Goal: Task Accomplishment & Management: Manage account settings

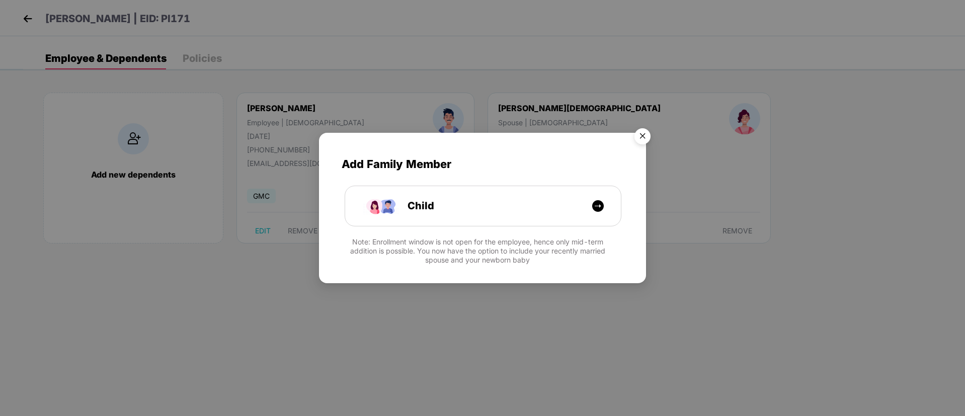
click at [642, 137] on img "Close" at bounding box center [642, 138] width 28 height 28
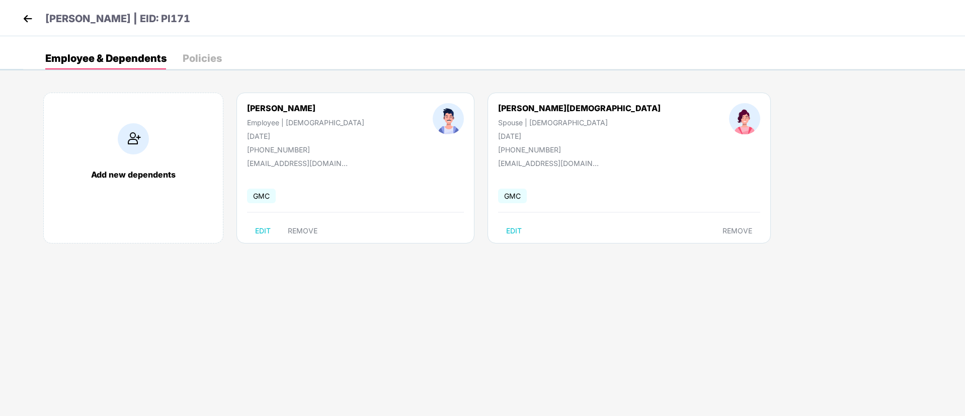
click at [182, 53] on div "Employee & Dependents Policies" at bounding box center [133, 58] width 177 height 22
click at [213, 64] on div "Policies" at bounding box center [202, 58] width 39 height 22
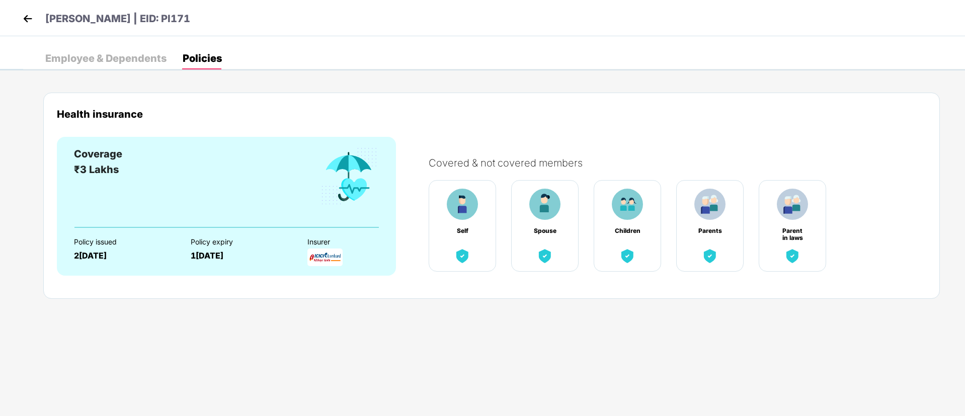
click at [28, 21] on img at bounding box center [27, 18] width 15 height 15
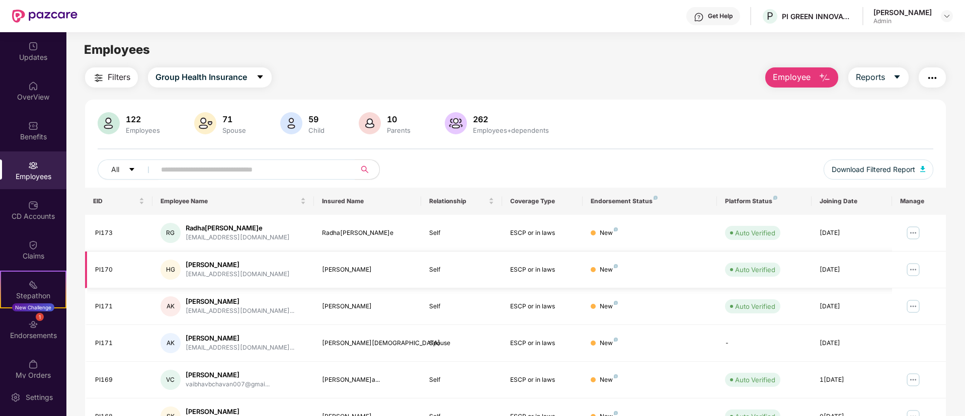
click at [915, 272] on img at bounding box center [913, 270] width 16 height 16
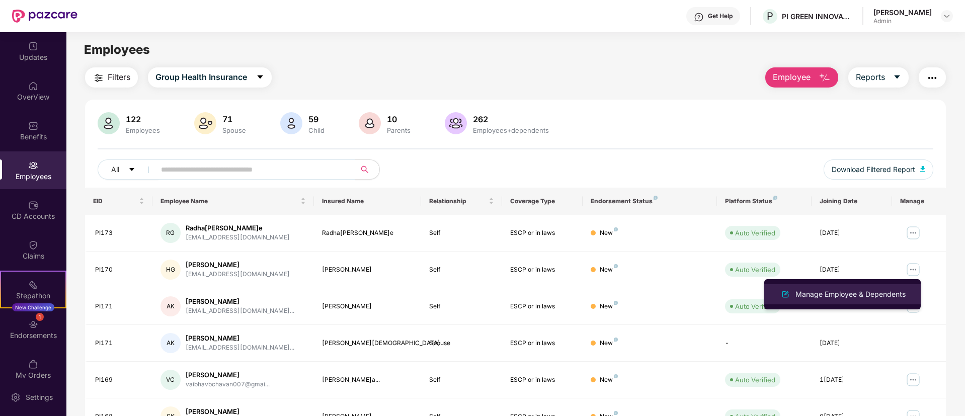
click at [827, 293] on div "Manage Employee & Dependents" at bounding box center [850, 294] width 114 height 11
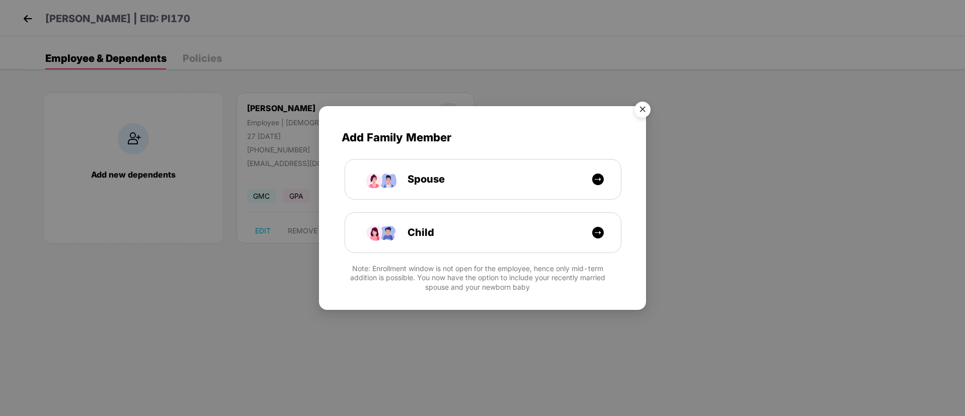
click at [641, 110] on img "Close" at bounding box center [642, 111] width 28 height 28
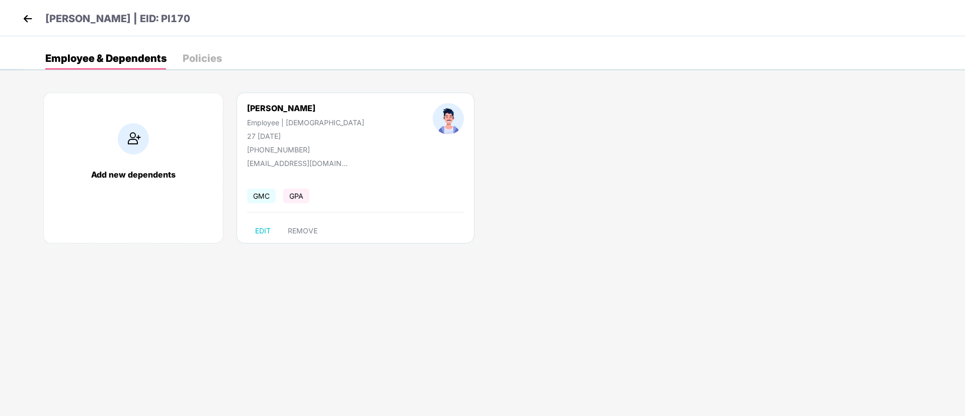
click at [213, 57] on div "Policies" at bounding box center [202, 58] width 39 height 10
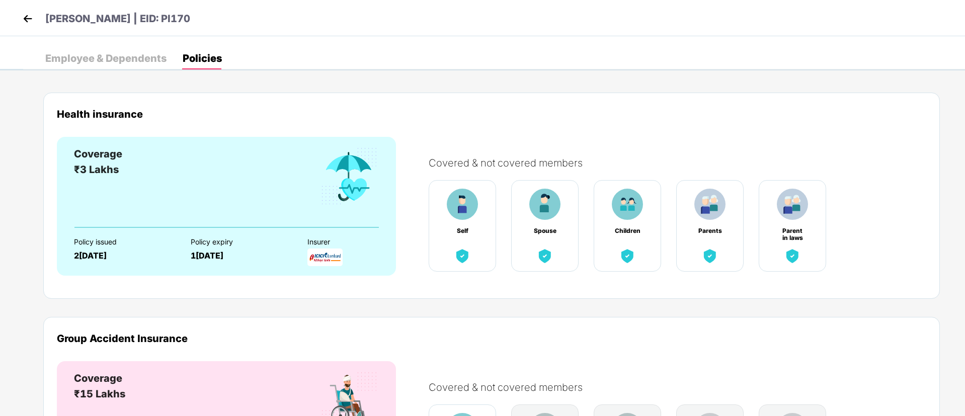
click at [24, 16] on img at bounding box center [27, 18] width 15 height 15
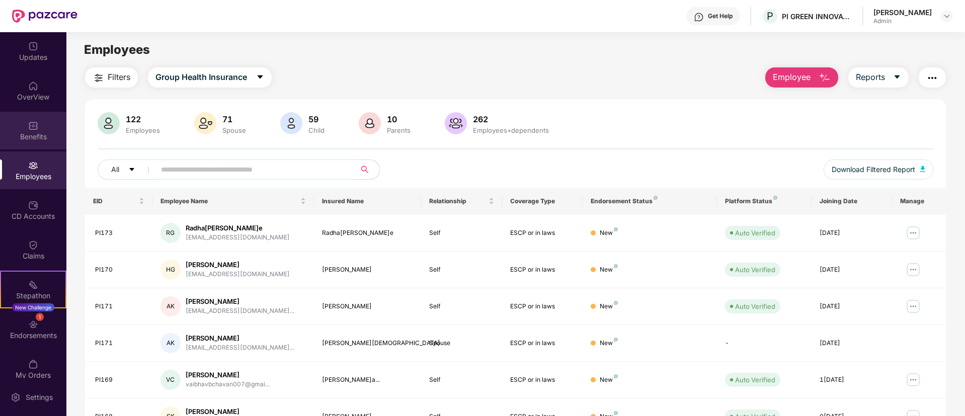
click at [28, 125] on img at bounding box center [33, 126] width 10 height 10
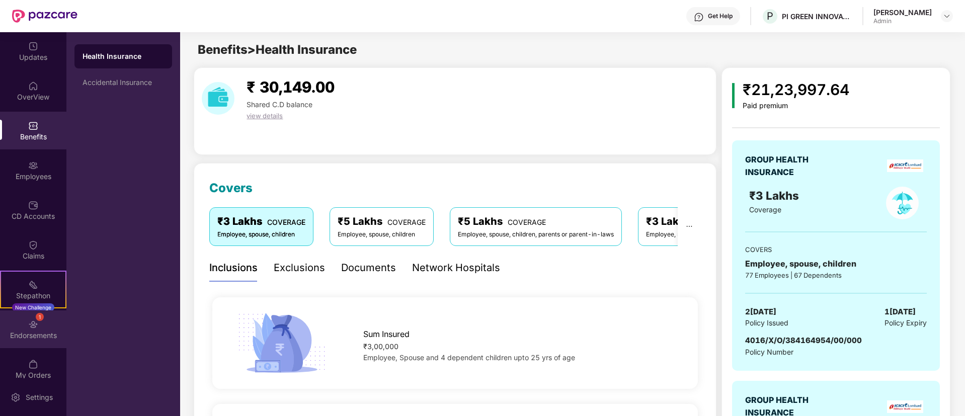
click at [30, 332] on div "Endorsements" at bounding box center [33, 336] width 66 height 10
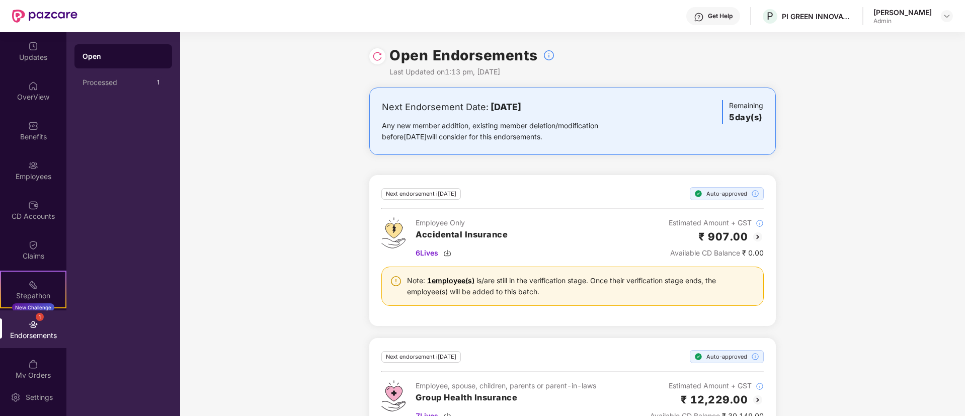
click at [27, 332] on div "Endorsements" at bounding box center [33, 336] width 66 height 10
click at [36, 326] on img at bounding box center [33, 324] width 10 height 10
click at [35, 249] on img at bounding box center [33, 245] width 10 height 10
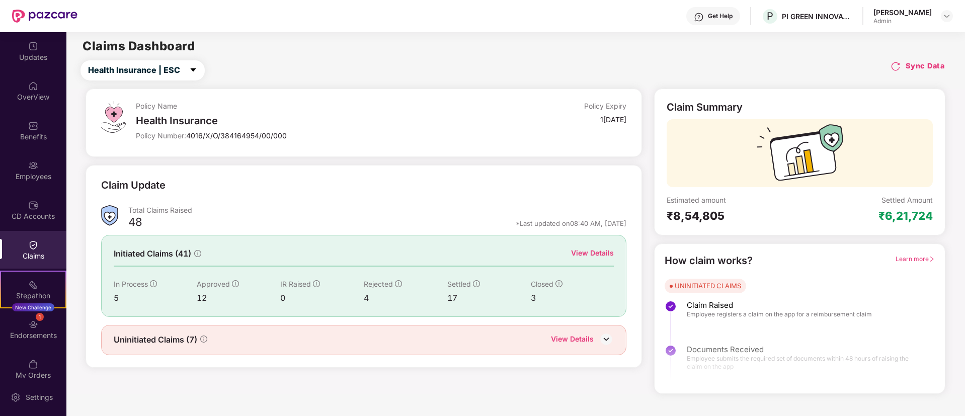
click at [929, 67] on h4 "Sync Data" at bounding box center [925, 66] width 39 height 10
click at [898, 67] on img at bounding box center [895, 66] width 10 height 10
click at [36, 168] on img at bounding box center [33, 165] width 10 height 10
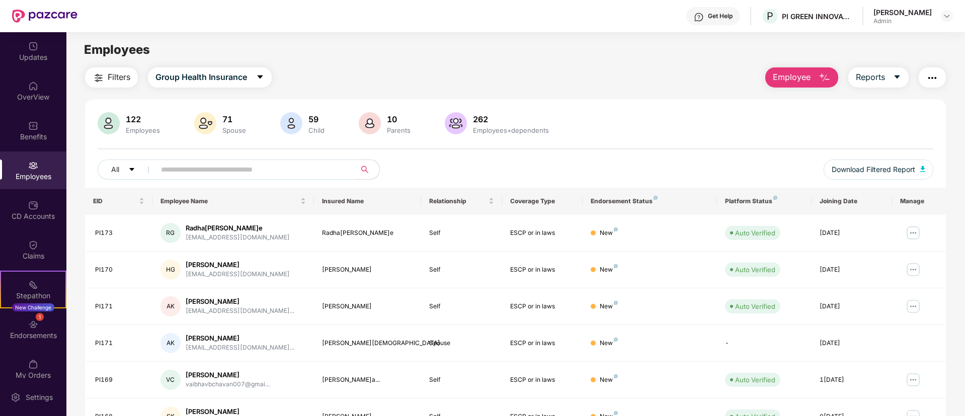
click at [202, 174] on input "text" at bounding box center [251, 169] width 181 height 15
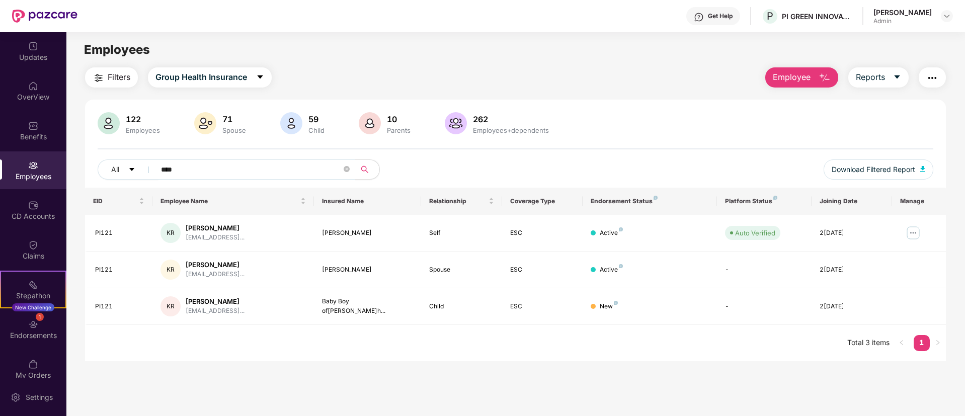
type input "****"
click at [366, 57] on div "Employees" at bounding box center [515, 49] width 898 height 19
click at [34, 323] on img at bounding box center [33, 324] width 10 height 10
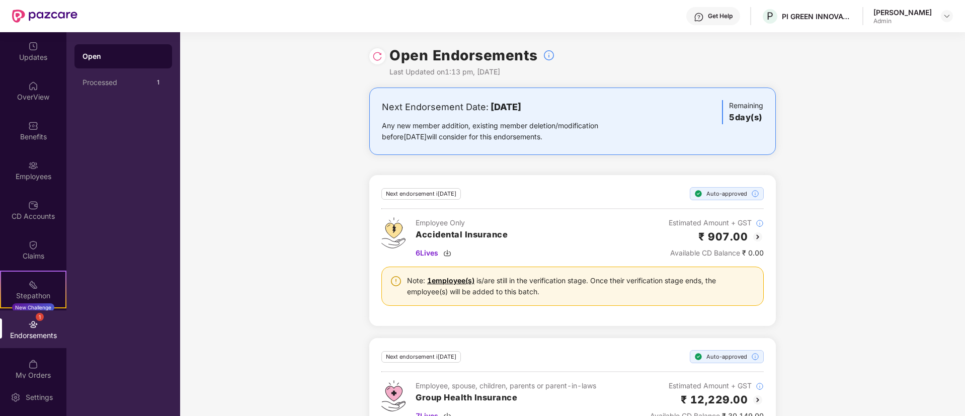
click at [29, 334] on div "Endorsements" at bounding box center [33, 336] width 66 height 10
click at [29, 287] on img at bounding box center [33, 285] width 10 height 10
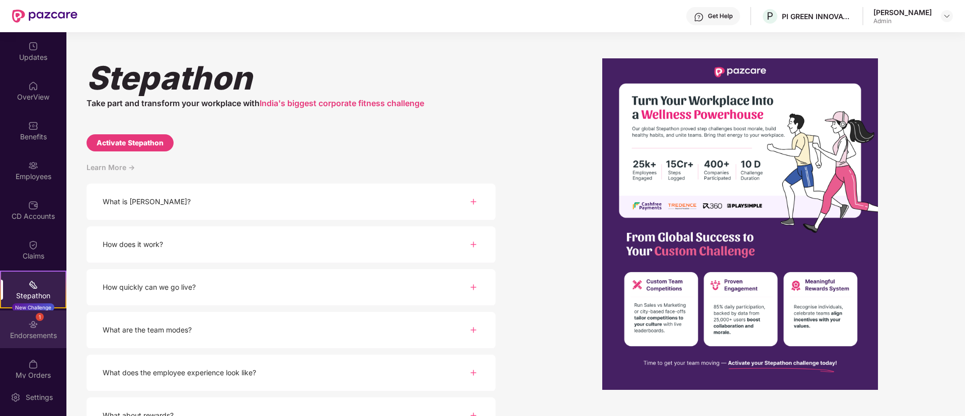
click at [33, 334] on div "Endorsements" at bounding box center [33, 336] width 66 height 10
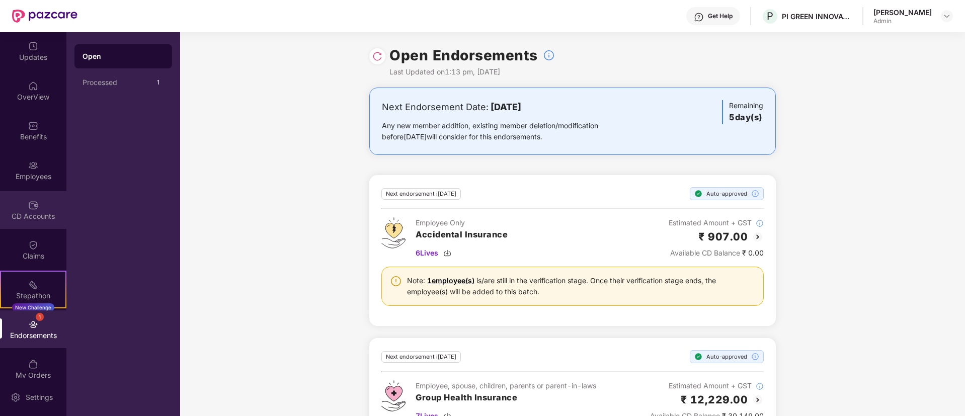
click at [5, 202] on div "CD Accounts" at bounding box center [33, 210] width 66 height 38
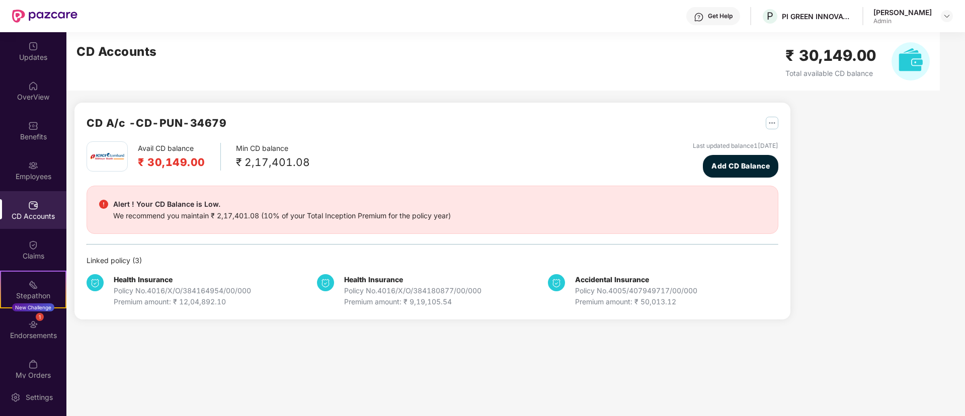
click at [773, 124] on img "button" at bounding box center [772, 123] width 13 height 13
click at [787, 142] on div at bounding box center [777, 144] width 22 height 11
click at [942, 369] on div "Cd statement is not available as of now. Please come back later." at bounding box center [856, 375] width 193 height 42
click at [937, 363] on span at bounding box center [938, 367] width 7 height 9
click at [887, 205] on div "CD A/c - CD-PUN-34679 Avail CD balance ₹ 30,149.00 Min CD balance ₹ 2,17,401.08…" at bounding box center [500, 181] width 869 height 299
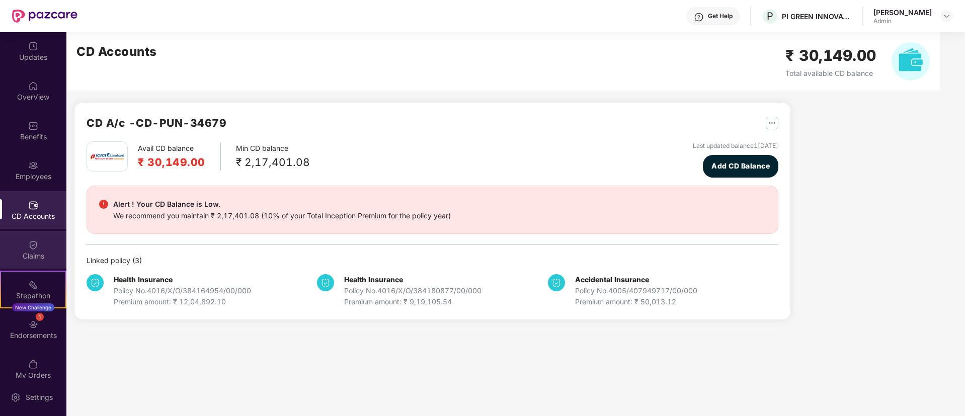
click at [22, 239] on div "Claims" at bounding box center [33, 250] width 66 height 38
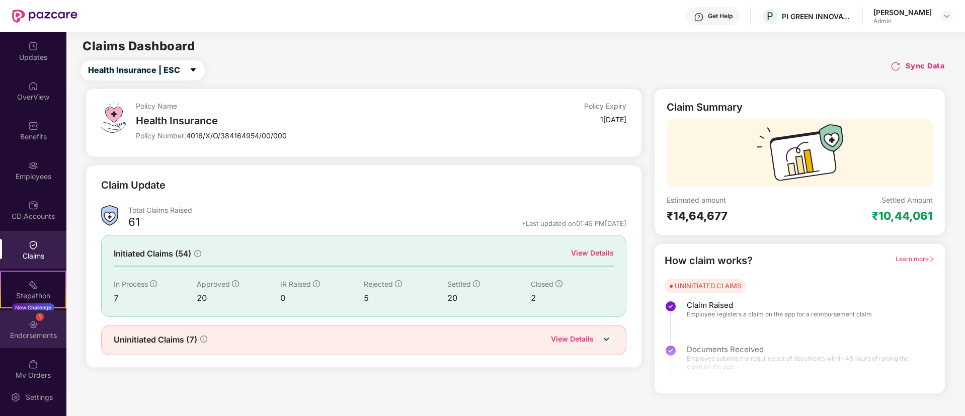
click at [32, 323] on img at bounding box center [33, 324] width 10 height 10
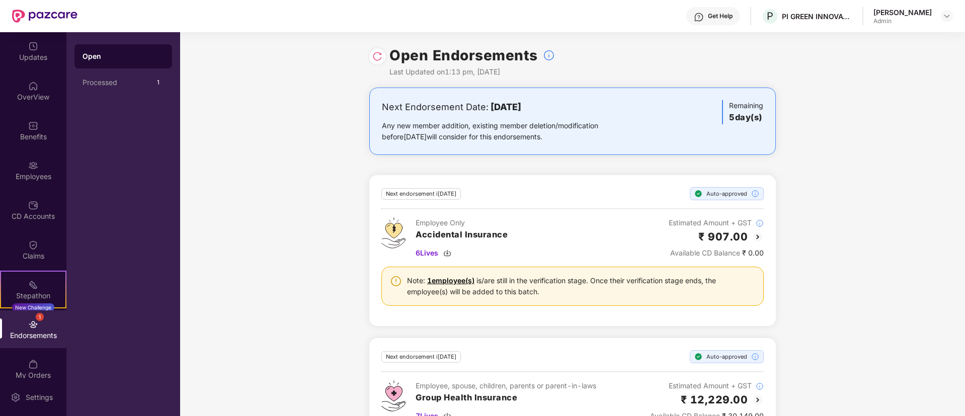
scroll to position [137, 0]
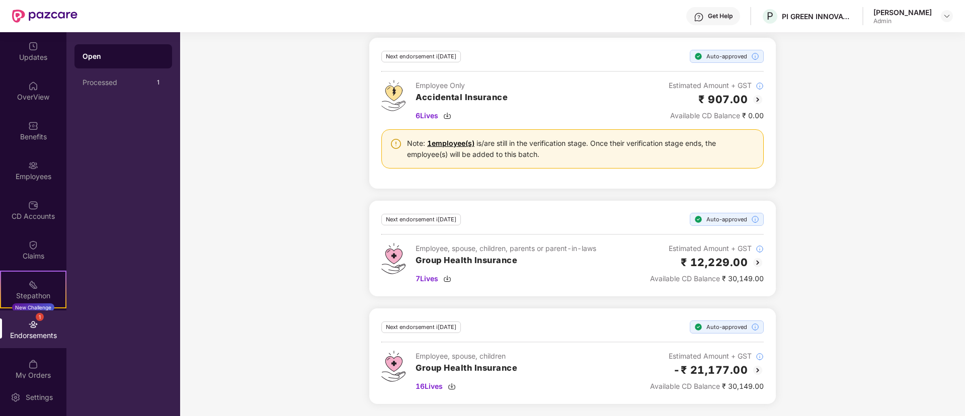
click at [756, 367] on img at bounding box center [758, 370] width 12 height 12
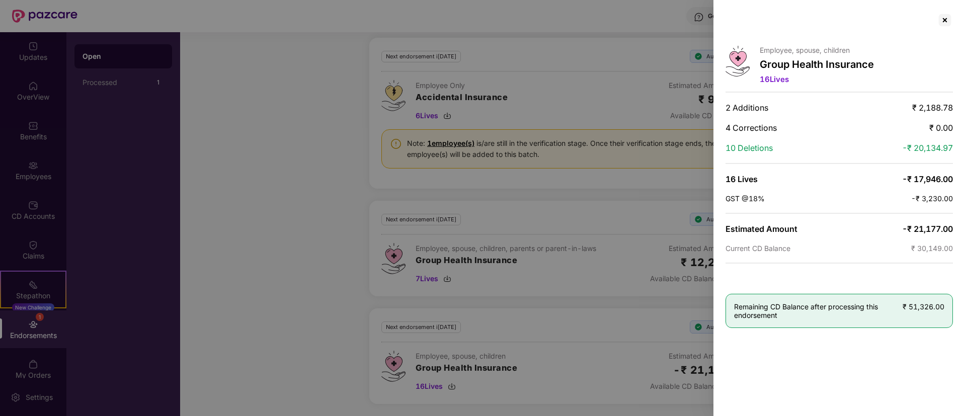
click at [243, 153] on div at bounding box center [482, 208] width 965 height 416
click at [946, 17] on div at bounding box center [945, 20] width 16 height 16
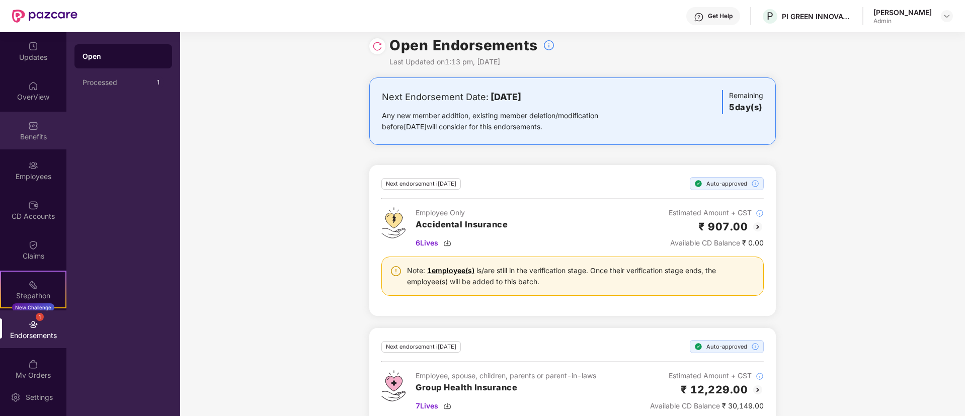
scroll to position [0, 0]
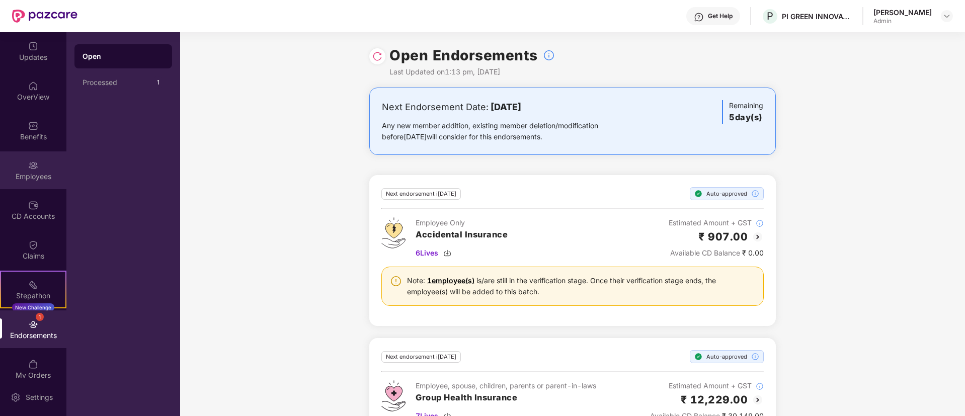
click at [30, 161] on img at bounding box center [33, 165] width 10 height 10
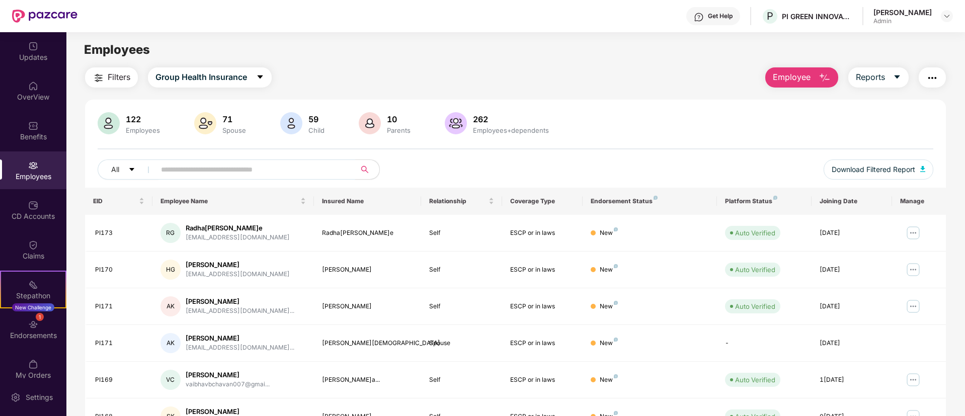
click at [234, 171] on input "text" at bounding box center [251, 169] width 181 height 15
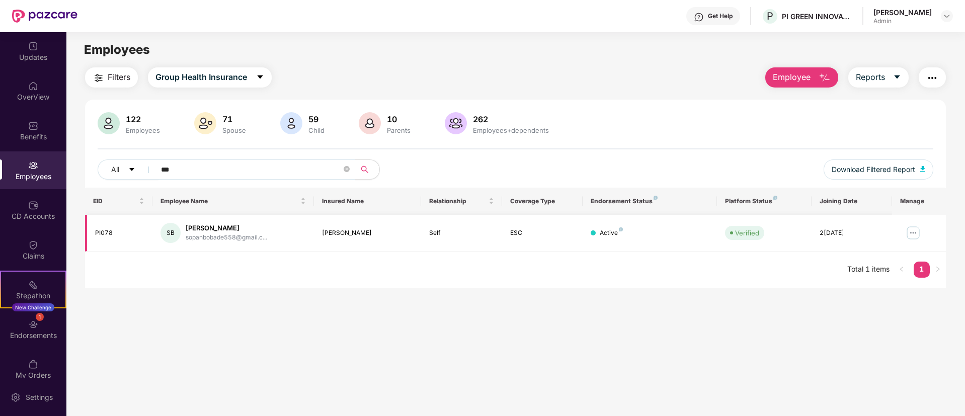
type input "***"
click at [913, 235] on img at bounding box center [913, 233] width 16 height 16
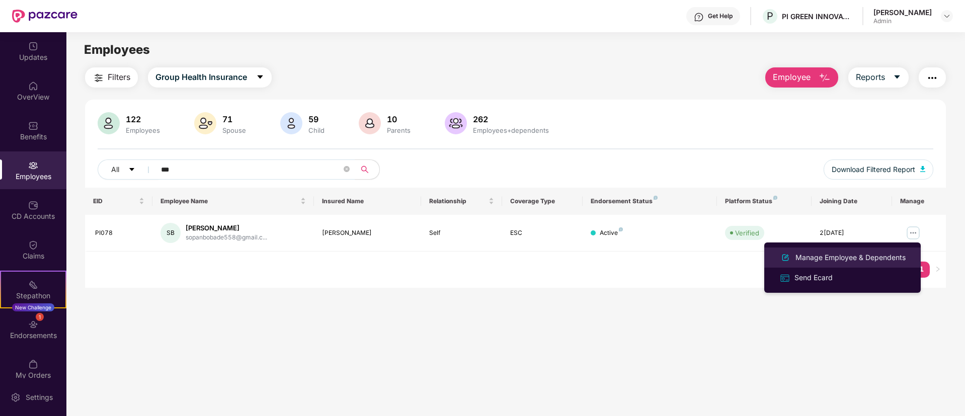
click at [865, 259] on div "Manage Employee & Dependents" at bounding box center [850, 257] width 114 height 11
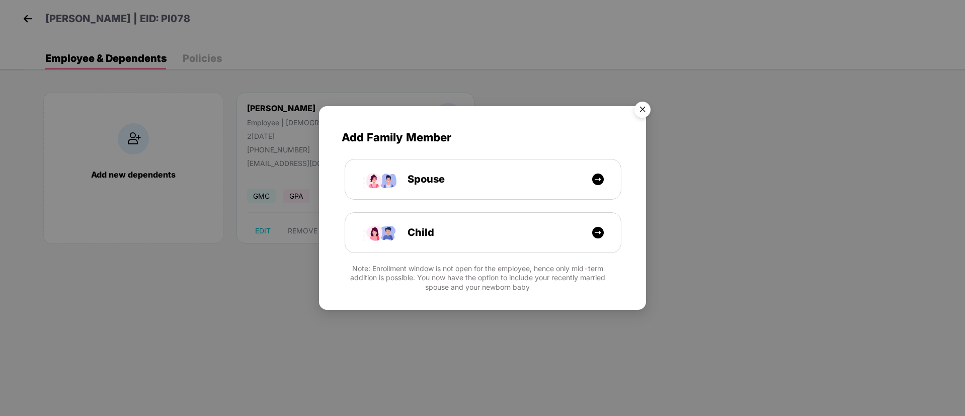
click at [644, 110] on img "Close" at bounding box center [642, 111] width 28 height 28
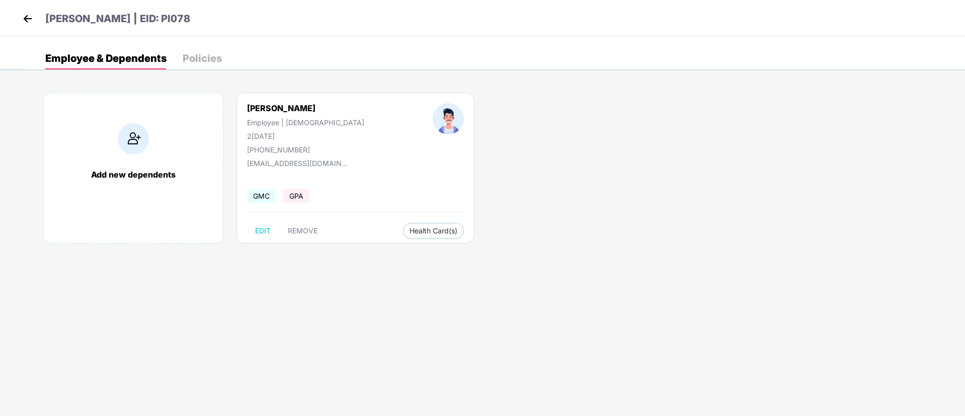
click at [23, 18] on img at bounding box center [27, 18] width 15 height 15
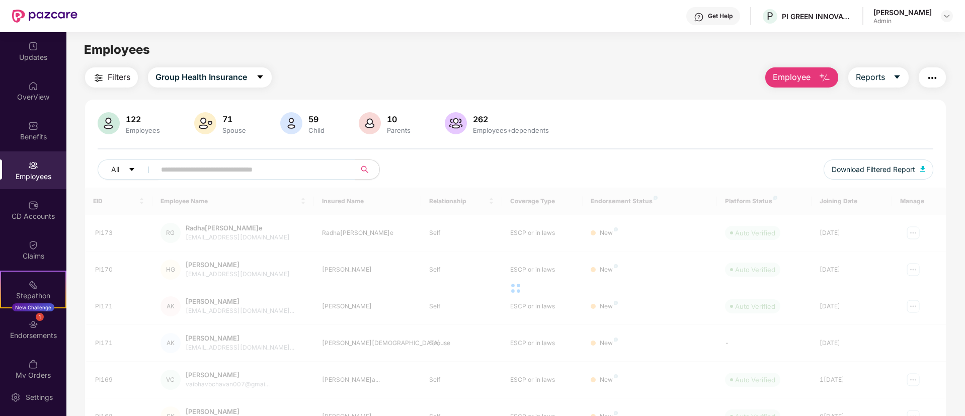
click at [825, 75] on img "button" at bounding box center [824, 78] width 12 height 12
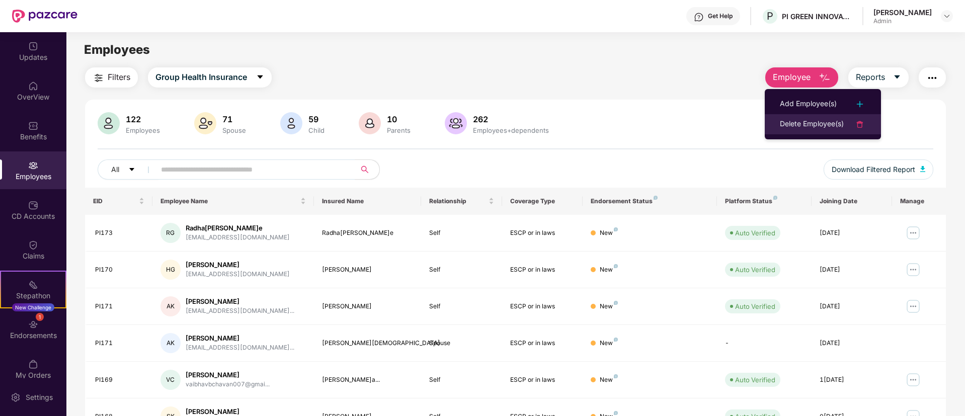
click at [816, 125] on div "Delete Employee(s)" at bounding box center [812, 124] width 64 height 12
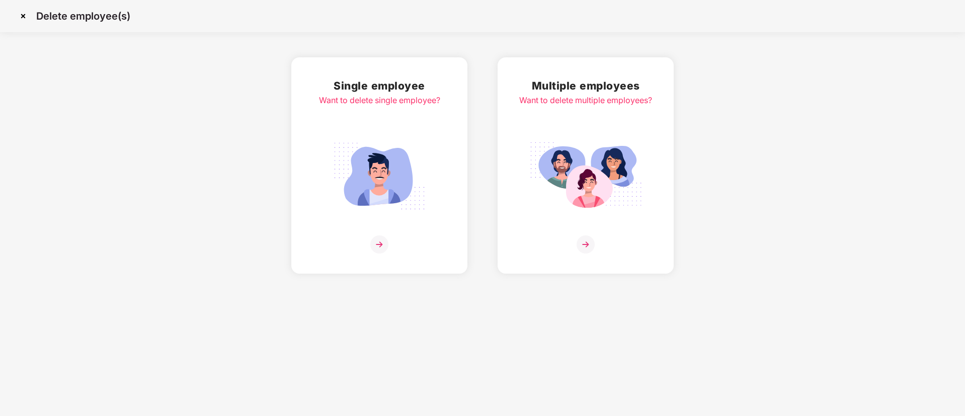
click at [383, 240] on img at bounding box center [379, 244] width 18 height 18
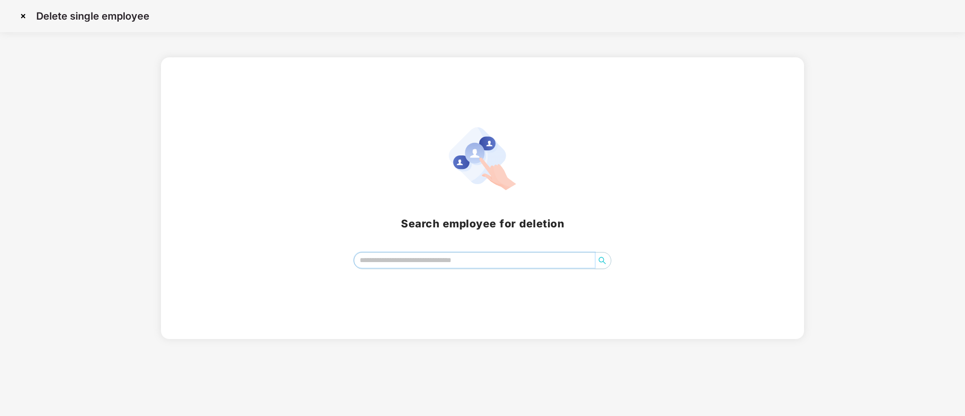
click at [403, 257] on input "search" at bounding box center [474, 260] width 241 height 15
type input "***"
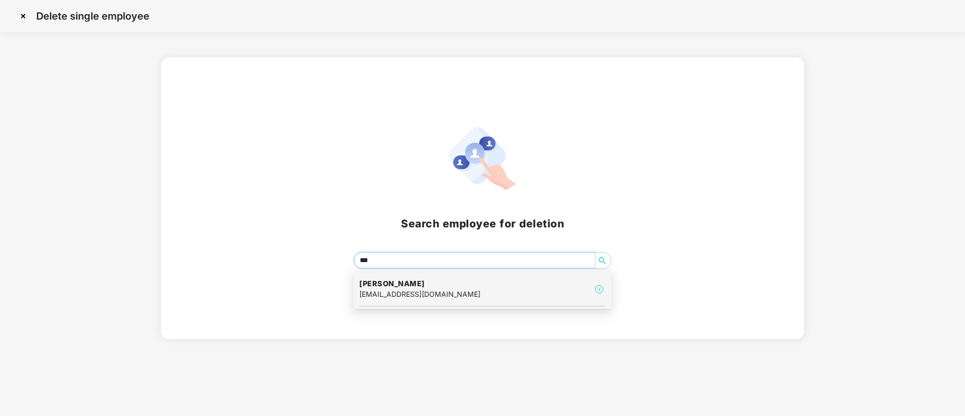
click at [393, 293] on div "[EMAIL_ADDRESS][DOMAIN_NAME]" at bounding box center [419, 294] width 121 height 11
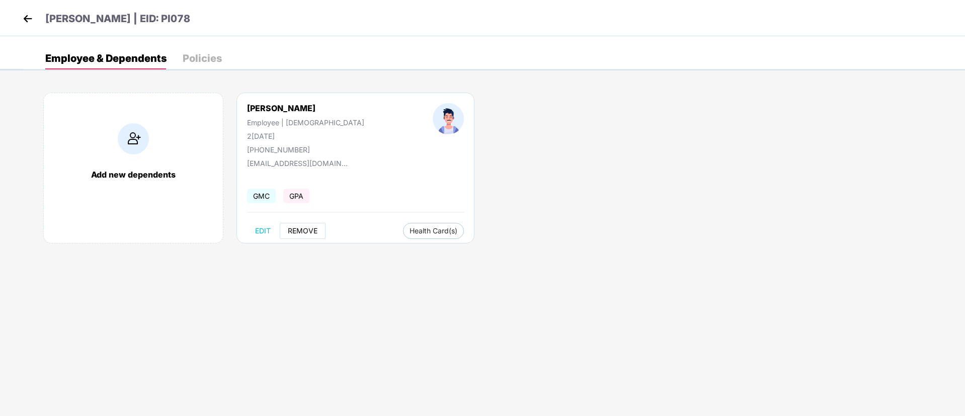
click at [311, 230] on span "REMOVE" at bounding box center [303, 231] width 30 height 8
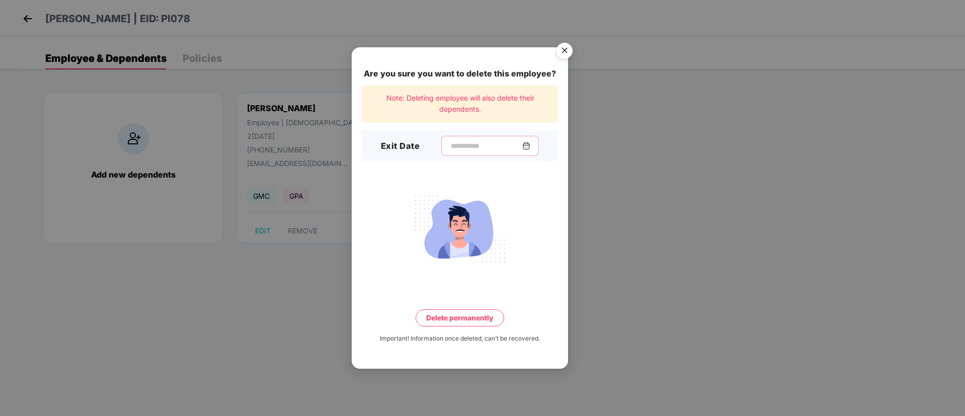
click at [464, 144] on input at bounding box center [486, 146] width 72 height 11
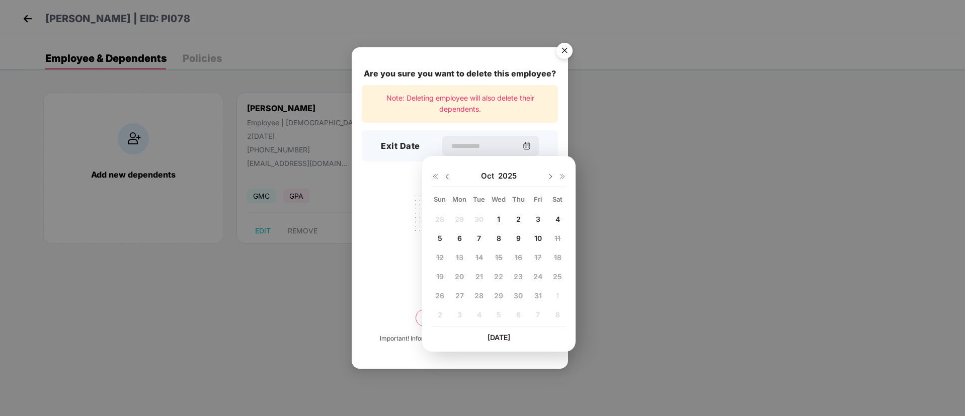
click at [447, 176] on img at bounding box center [447, 177] width 8 height 8
click at [481, 259] on span "16" at bounding box center [479, 257] width 8 height 9
type input "**********"
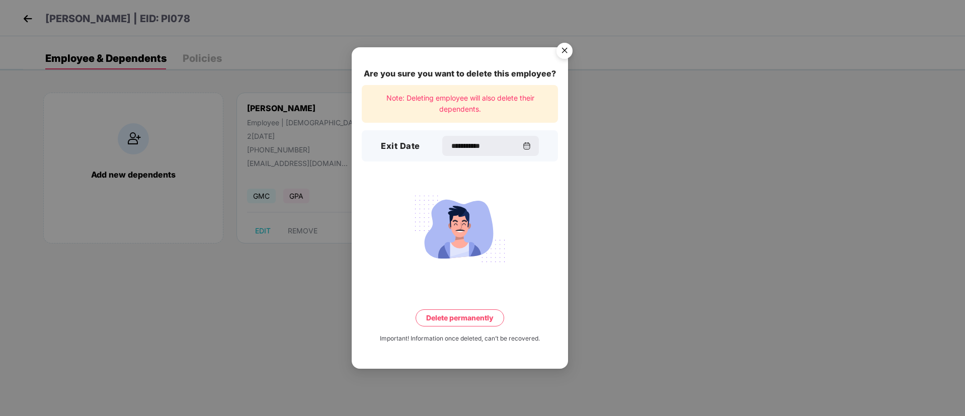
click at [463, 318] on button "Delete permanently" at bounding box center [460, 317] width 89 height 17
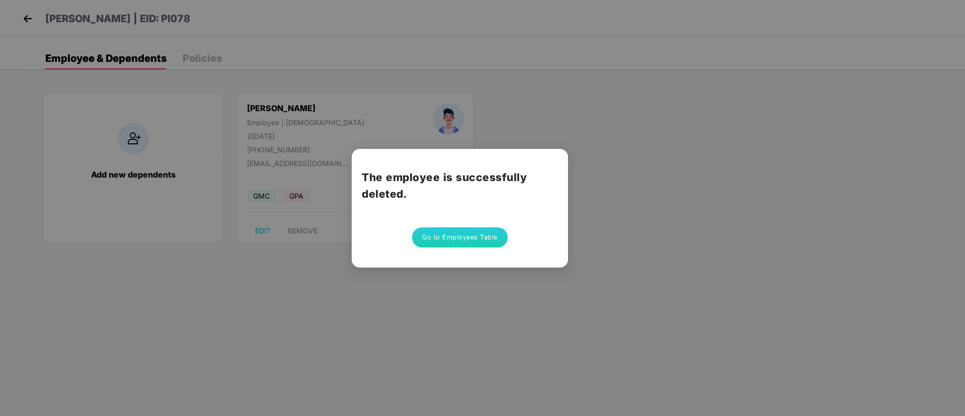
click at [463, 235] on button "Go to Employees Table" at bounding box center [460, 237] width 96 height 20
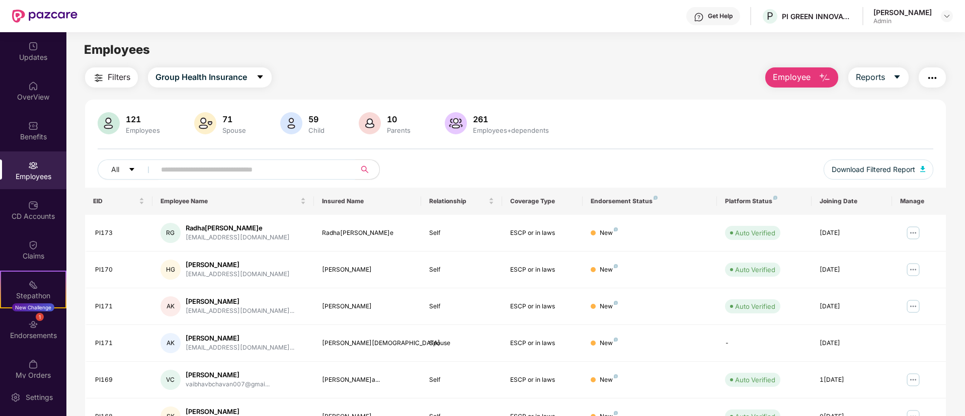
click at [248, 167] on input "text" at bounding box center [251, 169] width 181 height 15
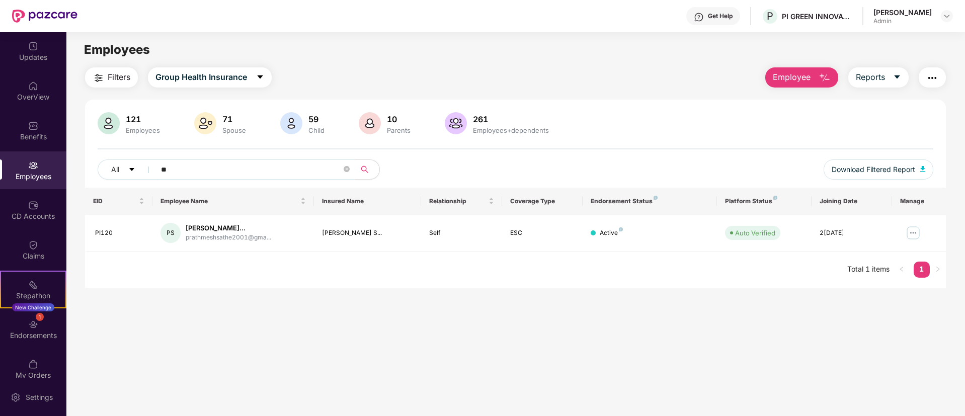
type input "*"
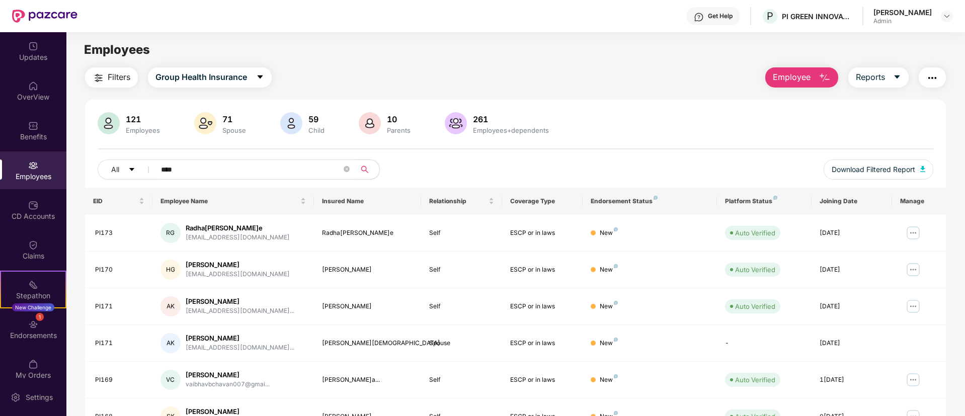
type input "*****"
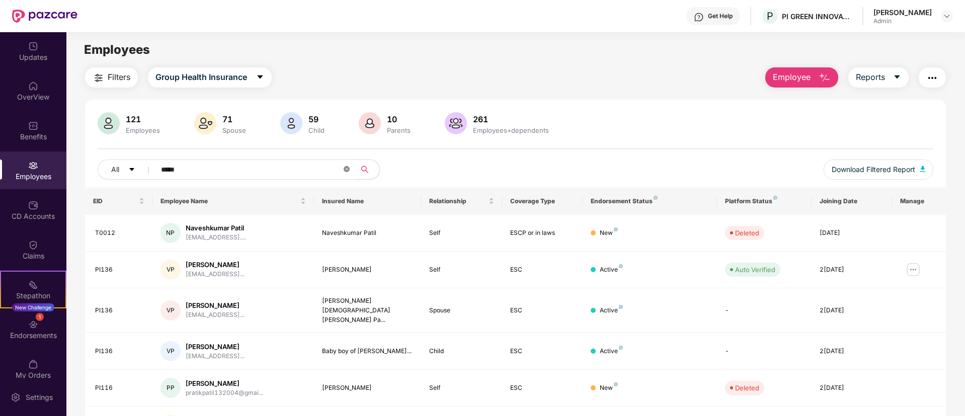
click at [348, 167] on icon "close-circle" at bounding box center [347, 169] width 6 height 6
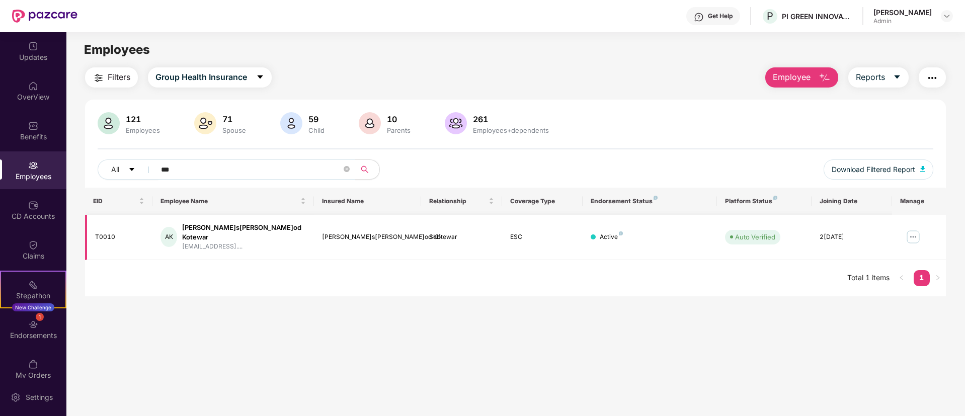
type input "***"
click at [910, 234] on img at bounding box center [913, 237] width 16 height 16
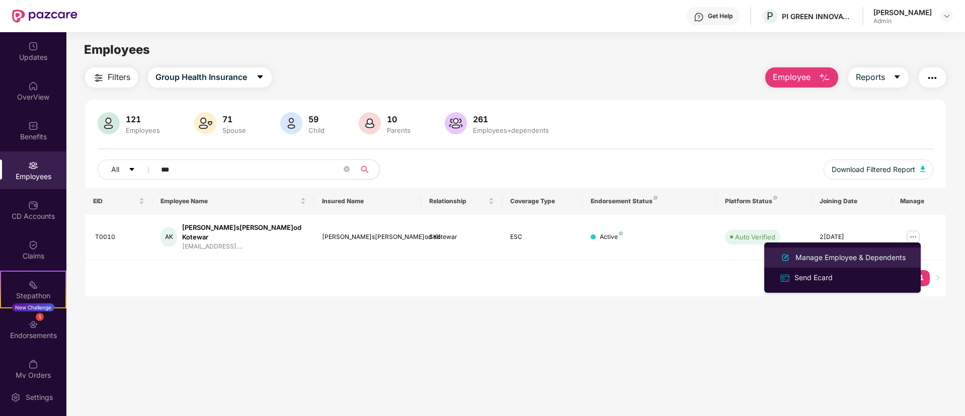
click at [823, 257] on div "Manage Employee & Dependents" at bounding box center [850, 257] width 114 height 11
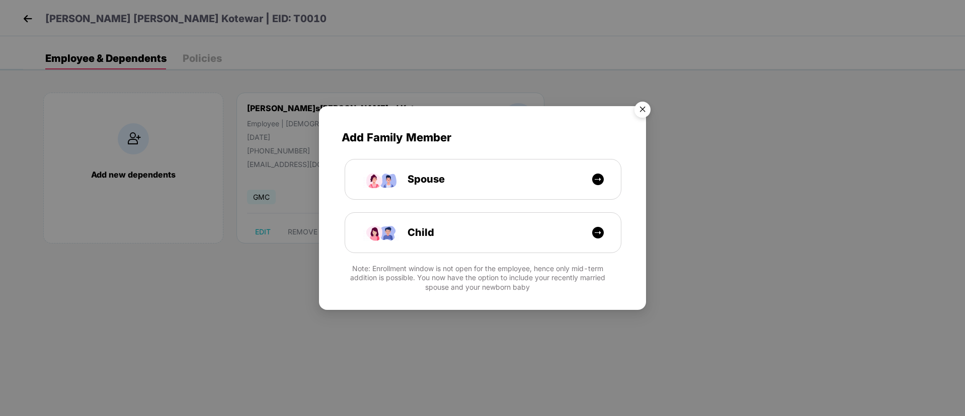
click at [644, 112] on img "Close" at bounding box center [642, 111] width 28 height 28
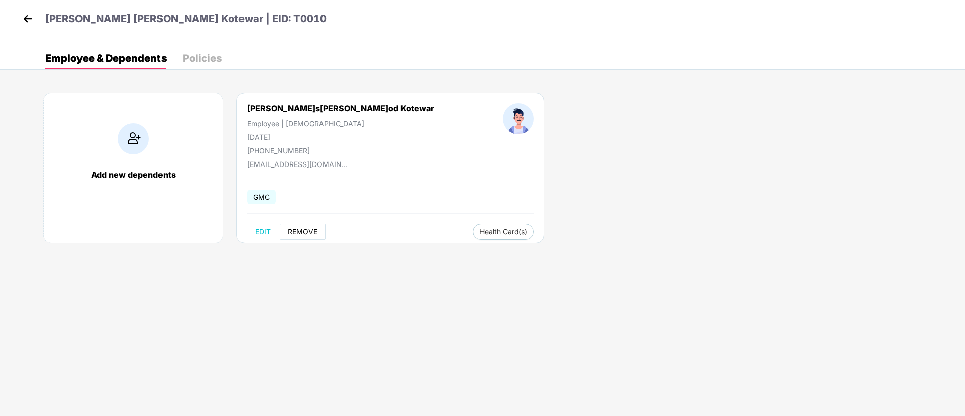
click at [311, 230] on span "REMOVE" at bounding box center [303, 232] width 30 height 8
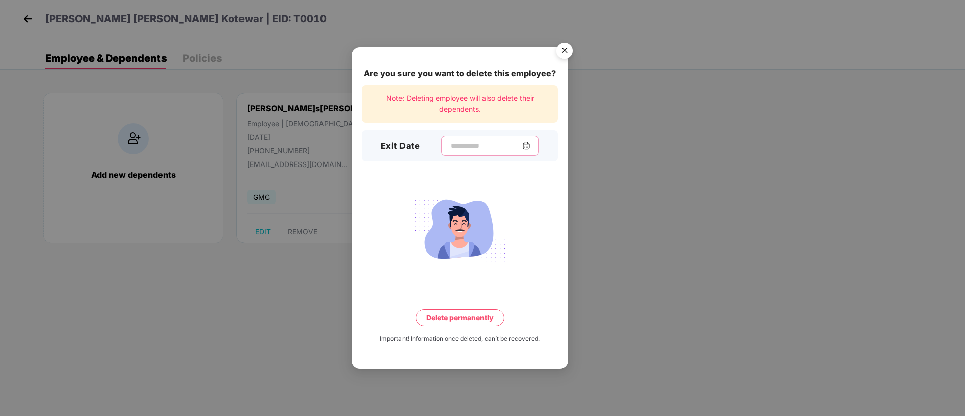
click at [474, 144] on input at bounding box center [486, 146] width 72 height 11
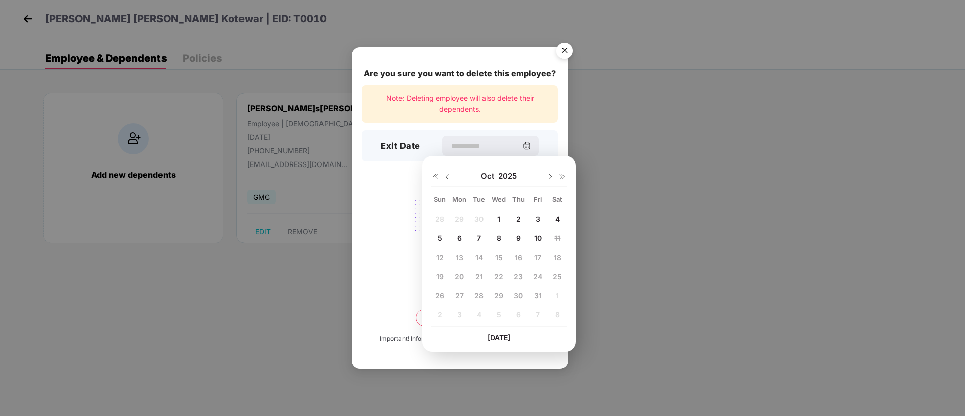
click at [446, 175] on img at bounding box center [447, 177] width 8 height 8
click at [518, 278] on span "25" at bounding box center [518, 276] width 9 height 9
type input "**********"
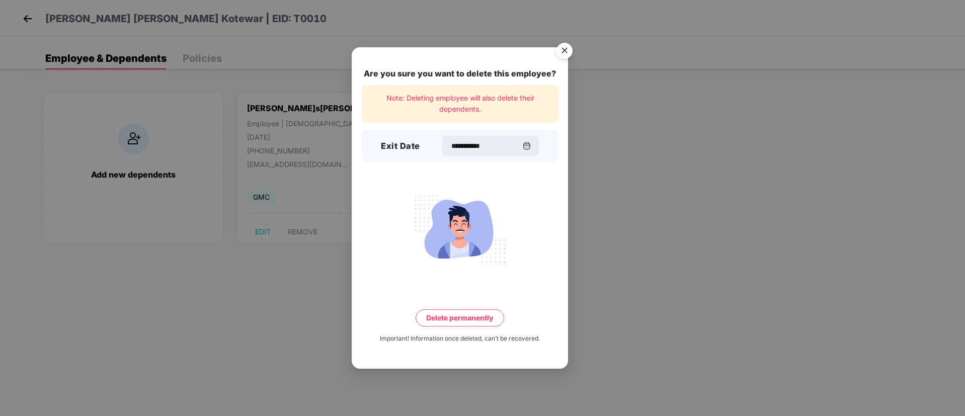
click at [453, 314] on button "Delete permanently" at bounding box center [460, 317] width 89 height 17
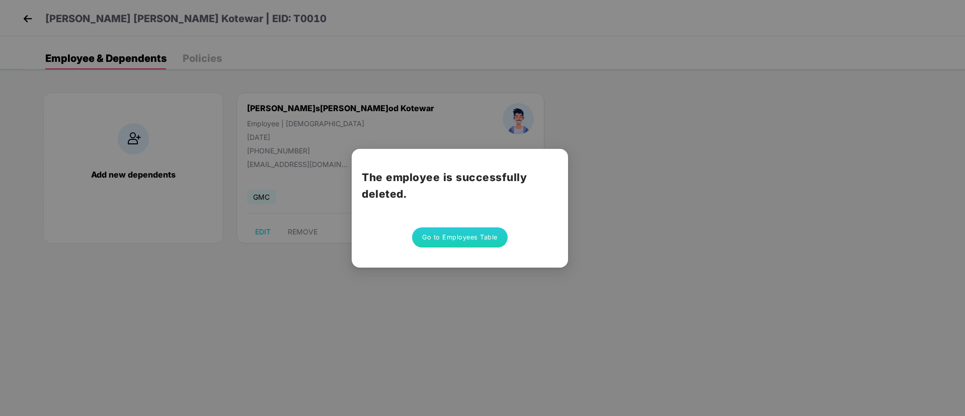
click at [462, 236] on button "Go to Employees Table" at bounding box center [460, 237] width 96 height 20
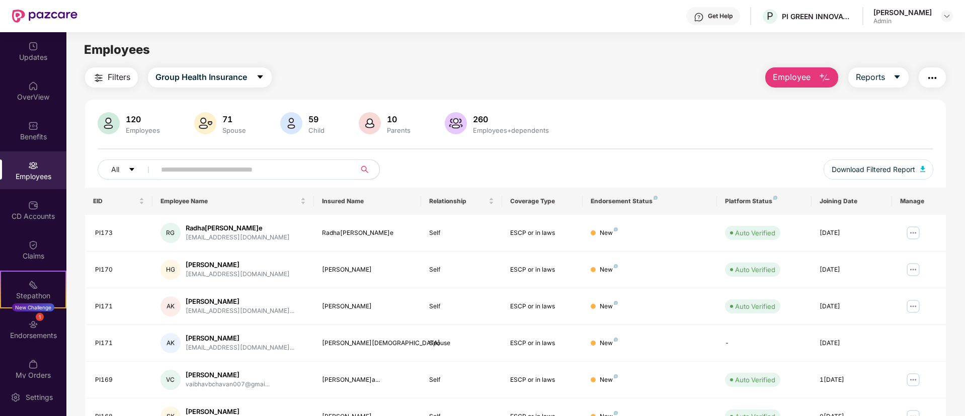
click at [292, 165] on input "text" at bounding box center [251, 169] width 181 height 15
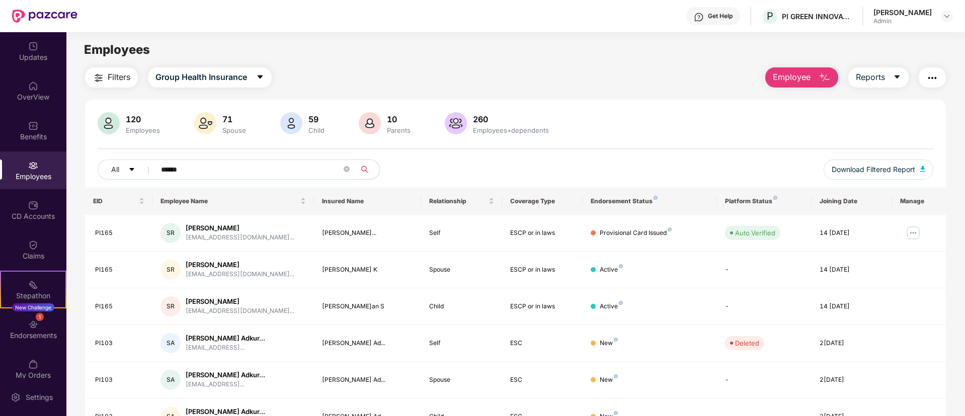
type input "*******"
click at [348, 169] on icon "close-circle" at bounding box center [347, 169] width 6 height 6
click at [276, 172] on input "text" at bounding box center [251, 169] width 181 height 15
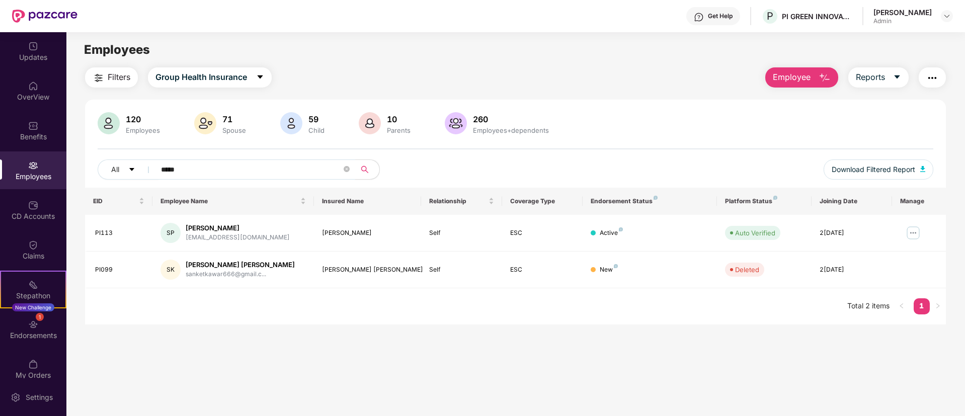
click at [238, 170] on input "*****" at bounding box center [251, 169] width 181 height 15
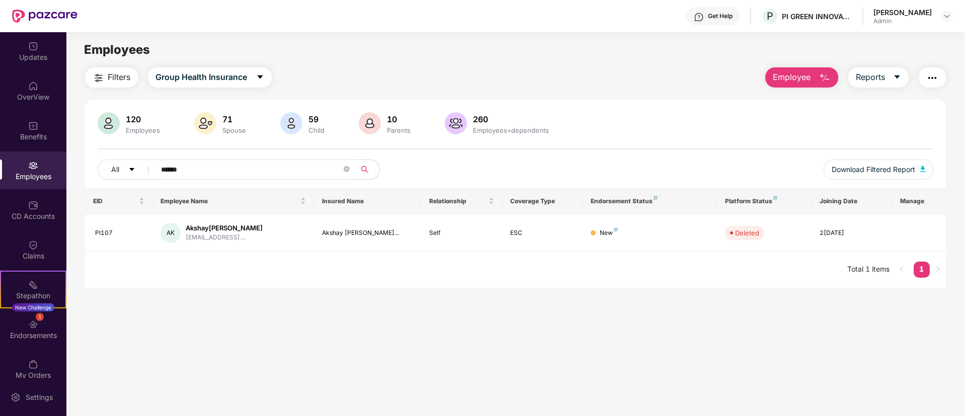
click at [267, 169] on input "******" at bounding box center [251, 169] width 181 height 15
type input "****"
click at [349, 168] on icon "close-circle" at bounding box center [347, 169] width 6 height 6
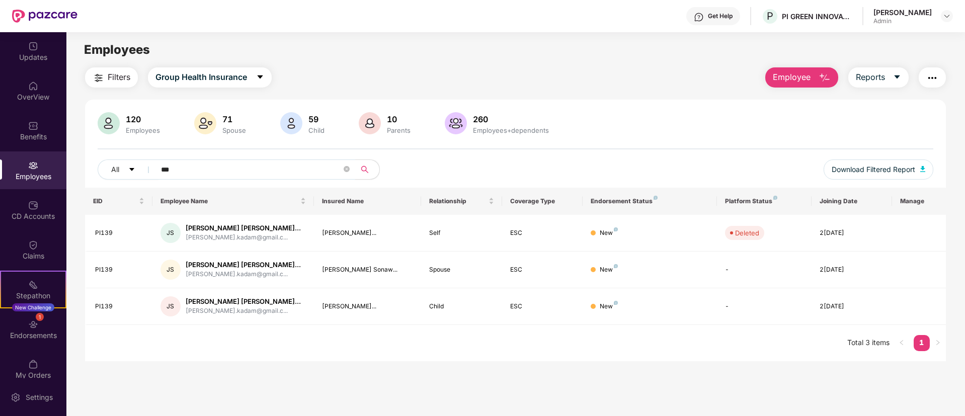
click at [205, 166] on input "***" at bounding box center [251, 169] width 181 height 15
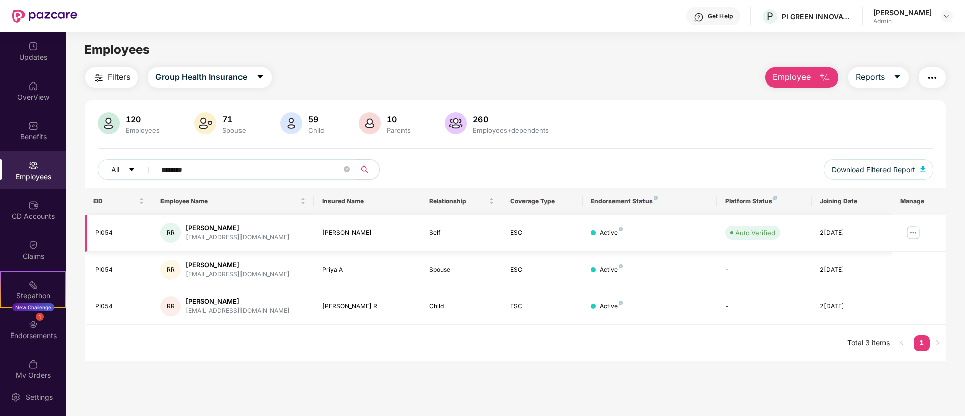
type input "********"
click at [915, 230] on img at bounding box center [913, 233] width 16 height 16
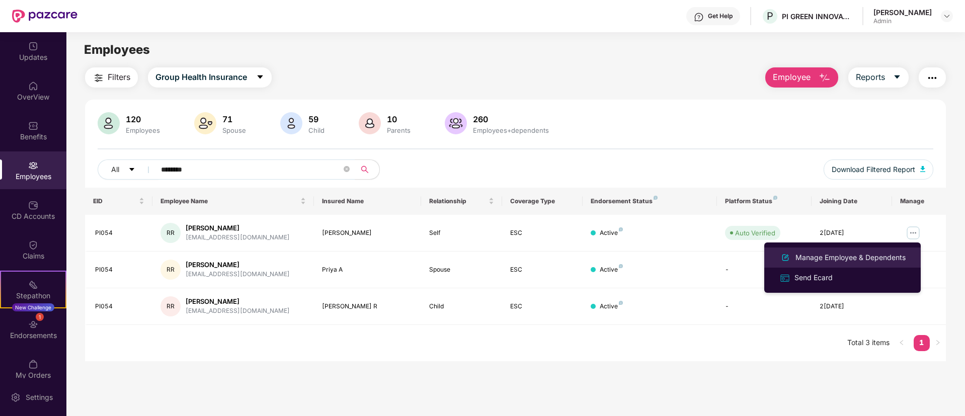
click at [812, 257] on div "Manage Employee & Dependents" at bounding box center [850, 257] width 114 height 11
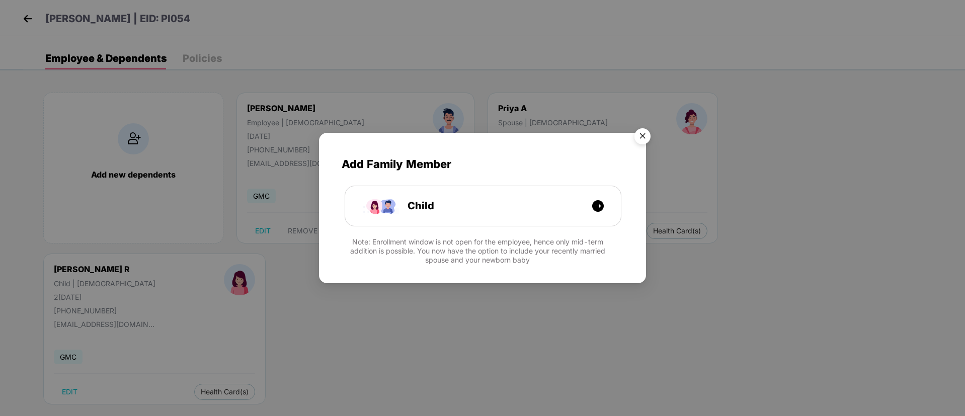
click at [642, 136] on img "Close" at bounding box center [642, 138] width 28 height 28
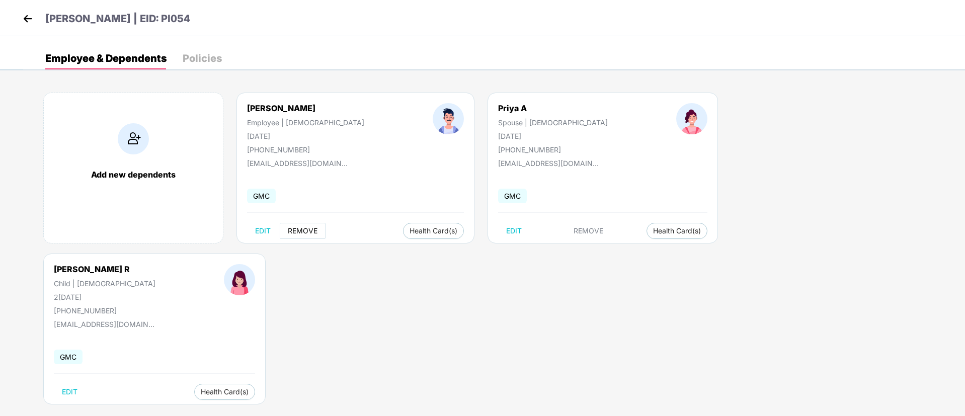
click at [302, 231] on span "REMOVE" at bounding box center [303, 231] width 30 height 8
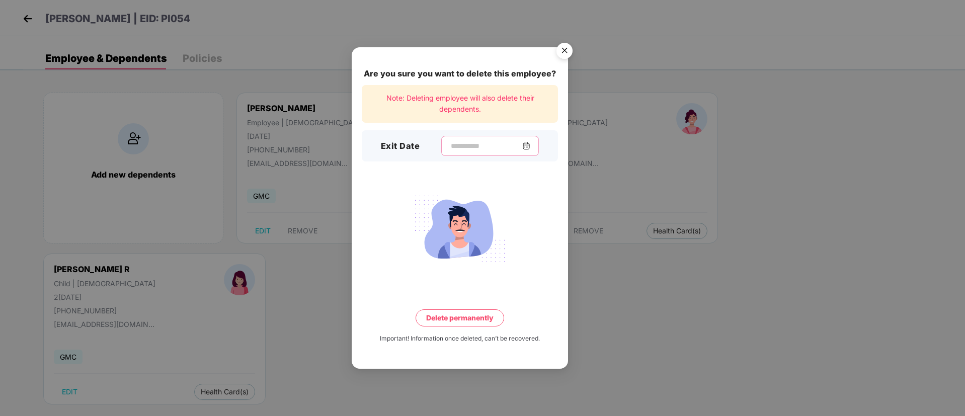
click at [462, 145] on input at bounding box center [486, 146] width 72 height 11
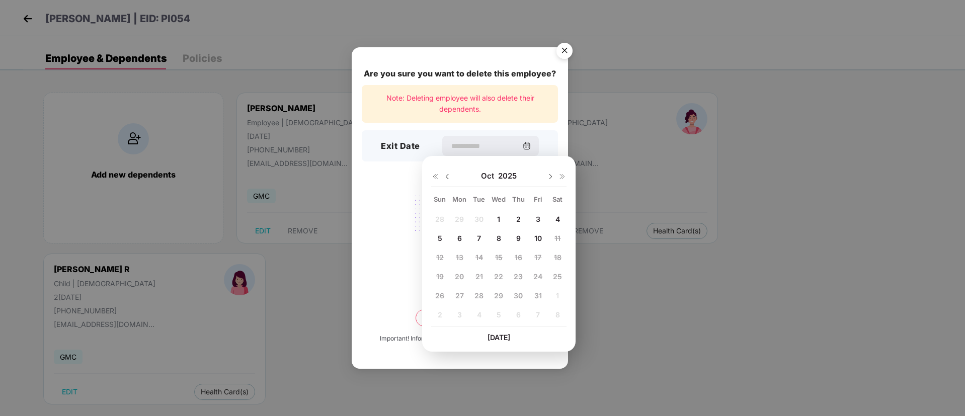
click at [446, 178] on img at bounding box center [447, 177] width 8 height 8
click at [551, 176] on img at bounding box center [550, 177] width 8 height 8
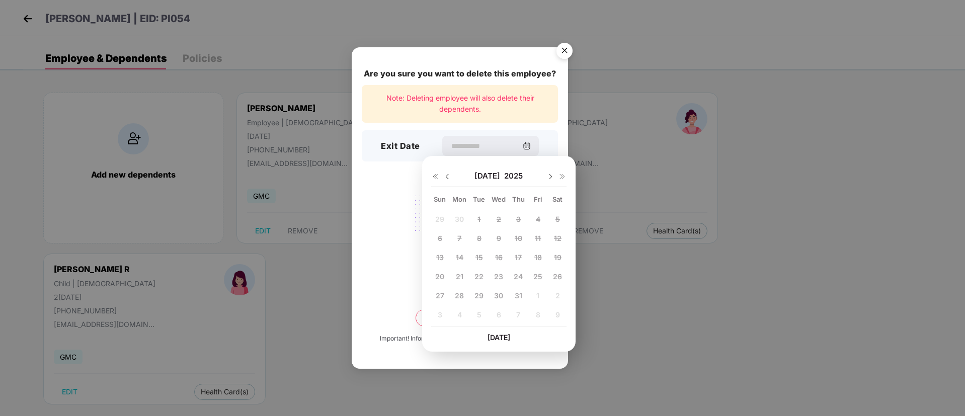
click at [551, 176] on img at bounding box center [550, 177] width 8 height 8
click at [513, 240] on div "11" at bounding box center [518, 237] width 15 height 15
type input "**********"
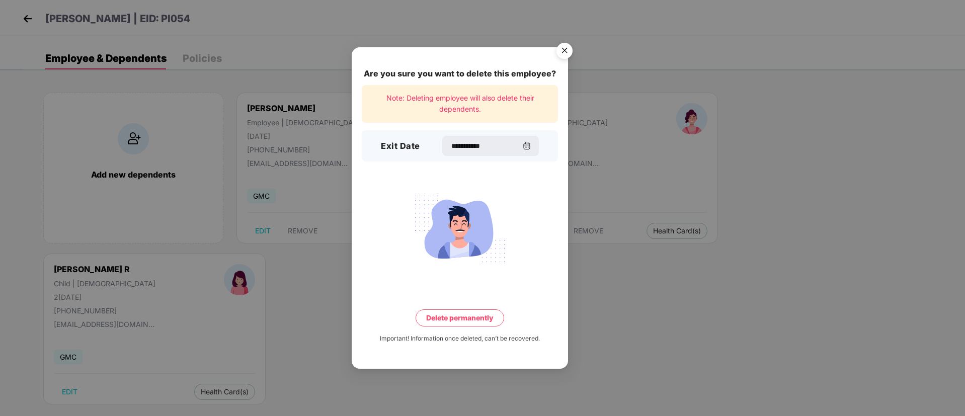
click at [441, 319] on button "Delete permanently" at bounding box center [460, 317] width 89 height 17
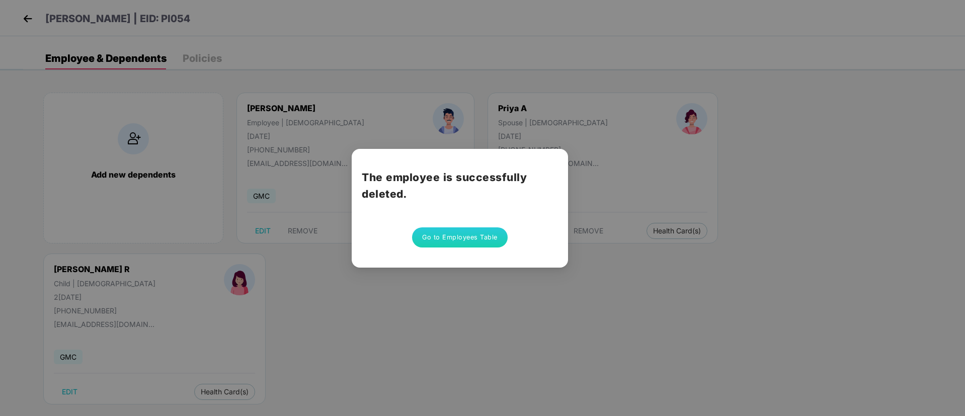
click at [460, 238] on button "Go to Employees Table" at bounding box center [460, 237] width 96 height 20
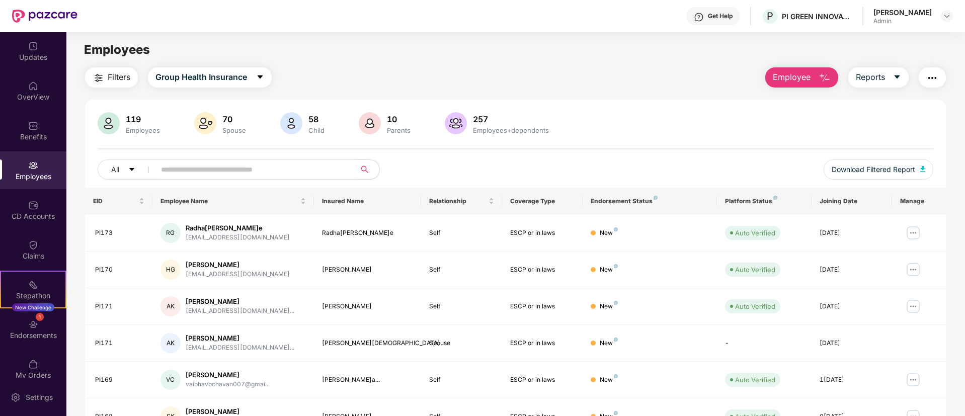
click at [200, 169] on input "text" at bounding box center [251, 169] width 181 height 15
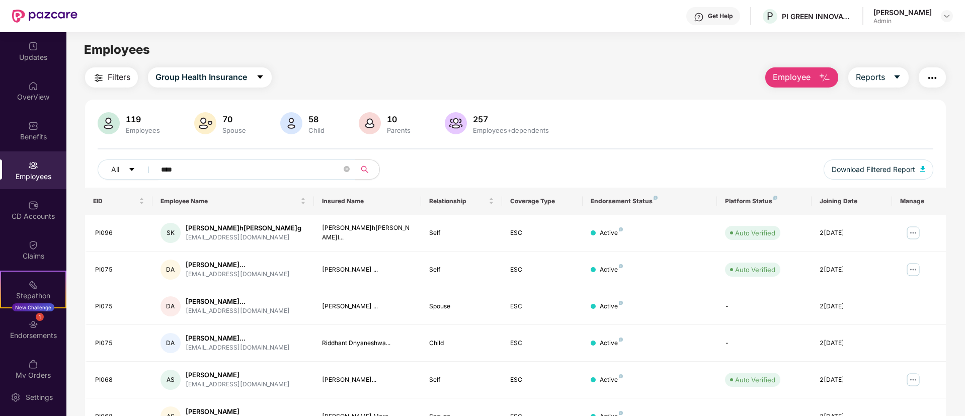
type input "****"
click at [31, 122] on img at bounding box center [33, 126] width 10 height 10
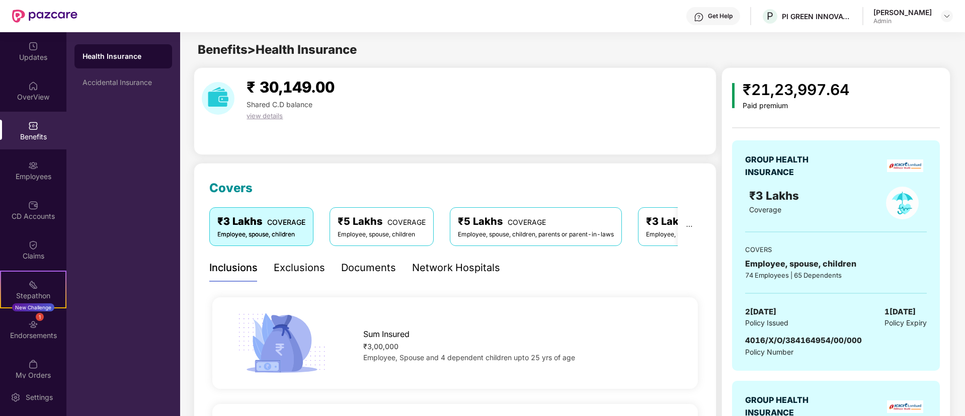
click at [284, 262] on div "Exclusions" at bounding box center [299, 268] width 51 height 16
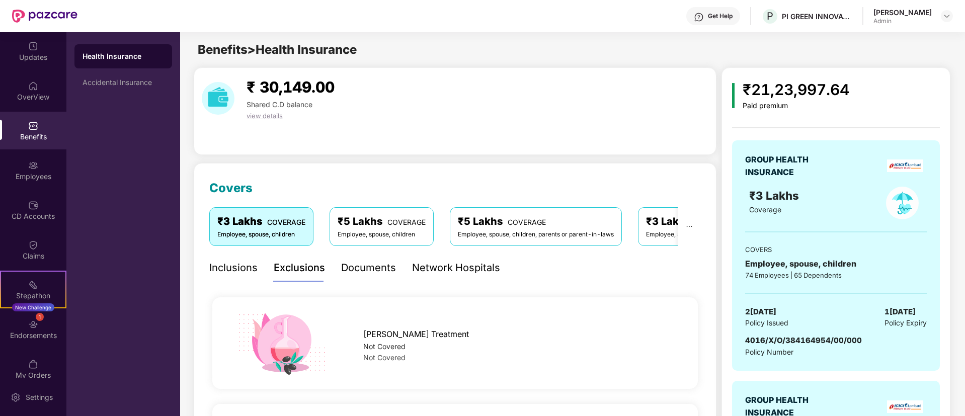
click at [376, 261] on div "Documents" at bounding box center [368, 268] width 55 height 16
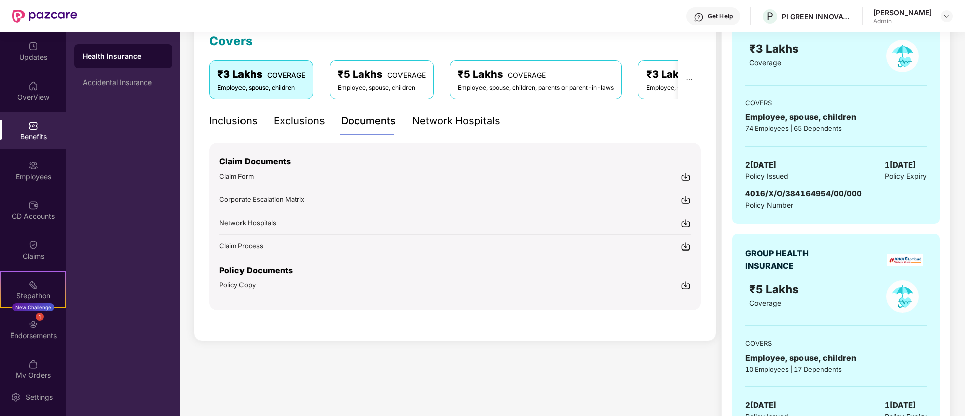
scroll to position [151, 0]
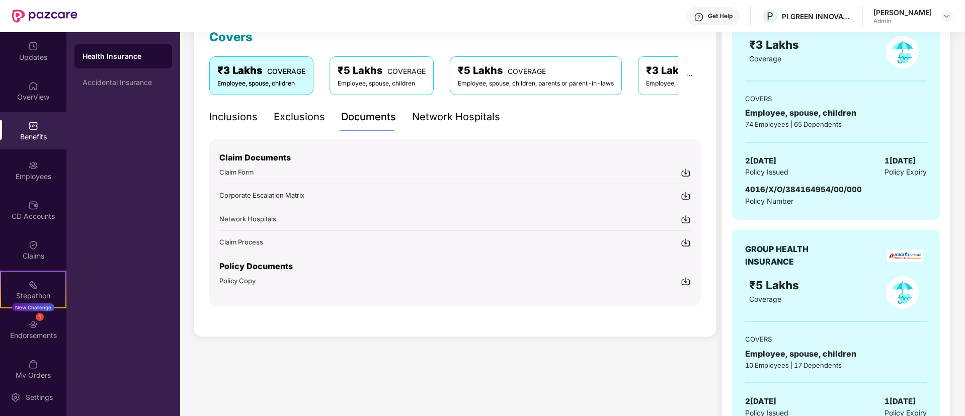
click at [686, 243] on img at bounding box center [686, 242] width 10 height 10
click at [688, 282] on img at bounding box center [686, 281] width 10 height 10
click at [433, 122] on div "Network Hospitals" at bounding box center [456, 117] width 88 height 16
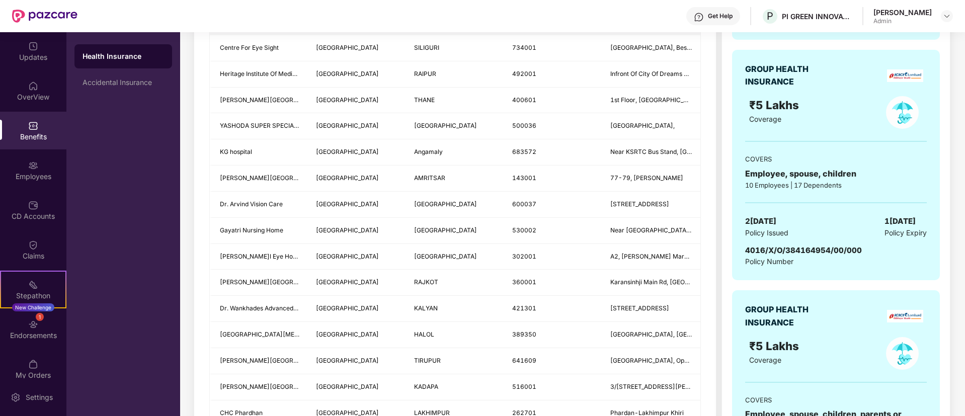
scroll to position [0, 0]
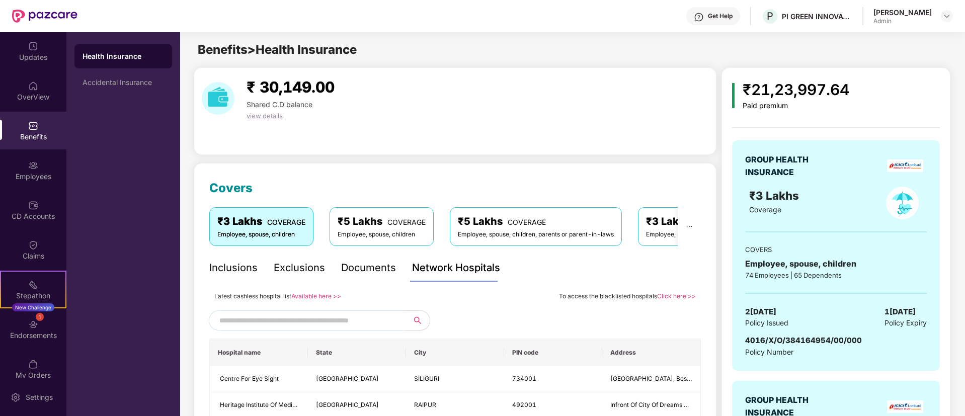
click at [339, 319] on input "text" at bounding box center [305, 320] width 172 height 15
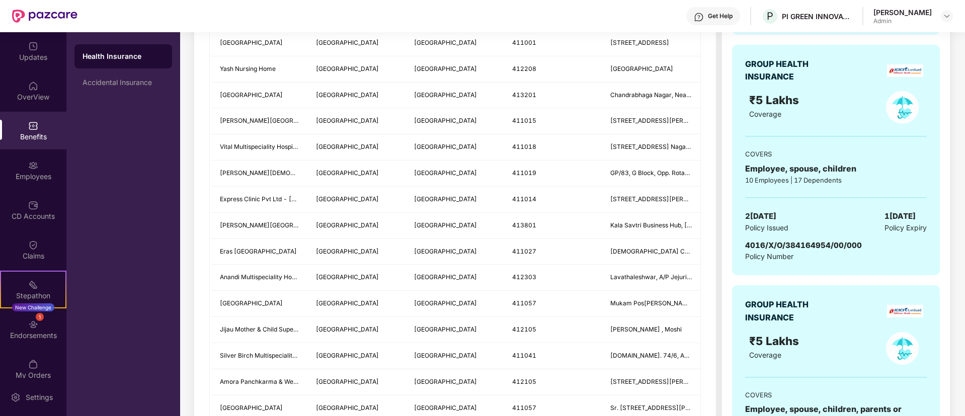
type input "****"
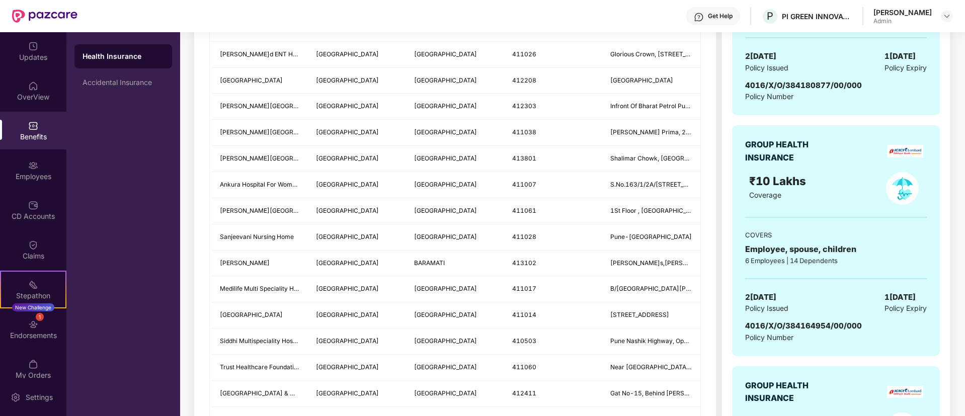
scroll to position [1339, 0]
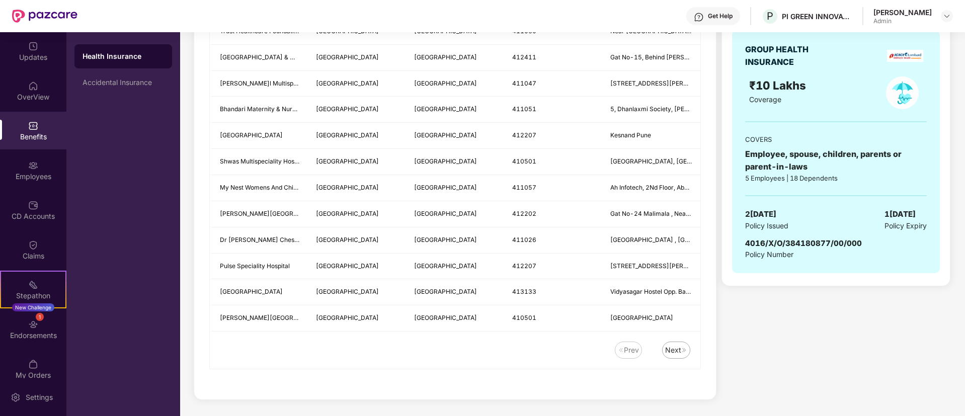
click at [670, 350] on div "Next" at bounding box center [673, 350] width 16 height 11
